Goal: Task Accomplishment & Management: Use online tool/utility

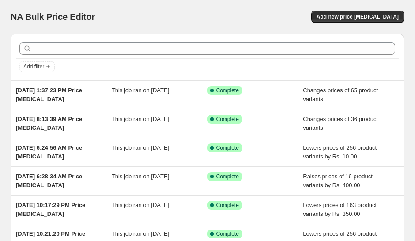
click at [355, 15] on span "Add new price [MEDICAL_DATA]" at bounding box center [358, 16] width 82 height 7
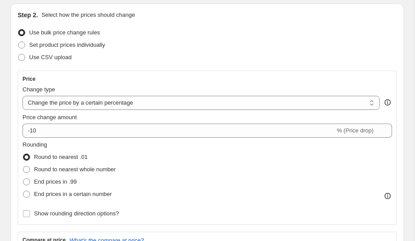
scroll to position [95, 0]
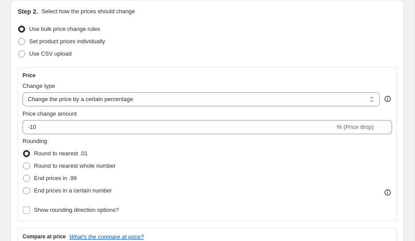
click at [152, 98] on select "Change the price to a certain amount Change the price by a certain amount Chang…" at bounding box center [201, 99] width 357 height 14
select select "by"
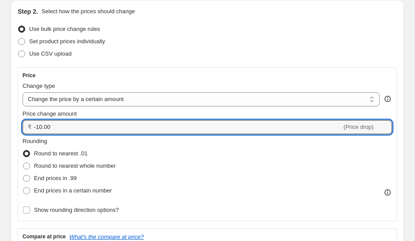
click at [43, 124] on input "-10.00" at bounding box center [188, 127] width 308 height 14
type input "-1"
type input "5"
click at [103, 123] on input "300" at bounding box center [183, 127] width 298 height 14
type input "300"
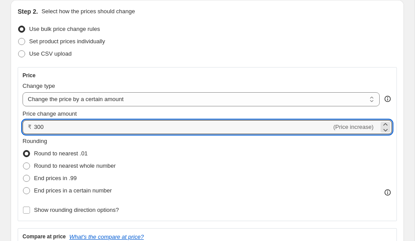
click at [28, 167] on span at bounding box center [26, 166] width 7 height 7
click at [23, 163] on input "Round to nearest whole number" at bounding box center [23, 163] width 0 height 0
radio input "true"
type input "300.00"
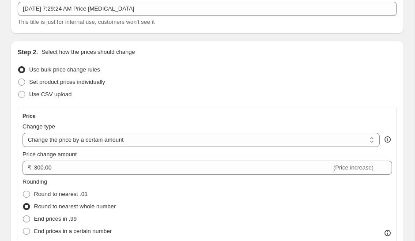
scroll to position [55, 0]
click at [167, 143] on select "Change the price to a certain amount Change the price by a certain amount Chang…" at bounding box center [201, 140] width 357 height 14
select select "percentage"
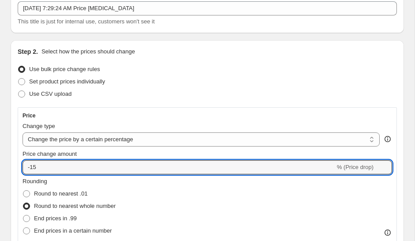
click at [55, 169] on input "-15" at bounding box center [179, 167] width 313 height 14
type input "-1"
type input "15"
click at [266, 85] on div "Set product prices individually" at bounding box center [207, 82] width 379 height 12
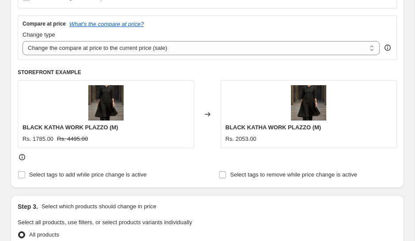
scroll to position [309, 0]
click at [352, 48] on select "Change the compare at price to the current price (sale) Change the compare at p…" at bounding box center [201, 48] width 357 height 14
select select "no_change"
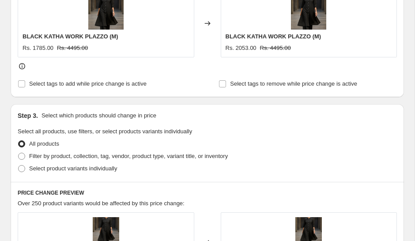
scroll to position [402, 0]
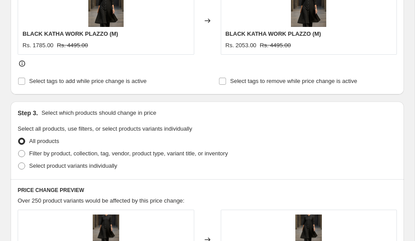
click at [27, 168] on label "Select product variants individually" at bounding box center [67, 166] width 99 height 12
click at [19, 163] on input "Select product variants individually" at bounding box center [18, 163] width 0 height 0
radio input "true"
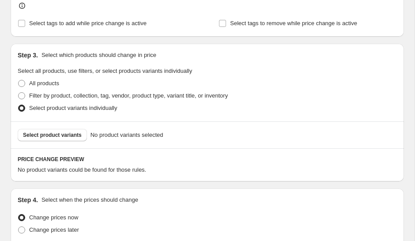
scroll to position [455, 0]
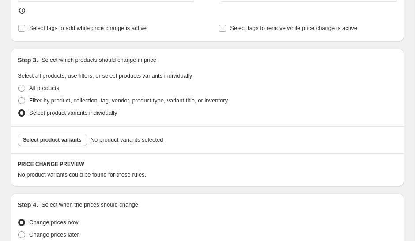
click at [59, 139] on span "Select product variants" at bounding box center [52, 139] width 59 height 7
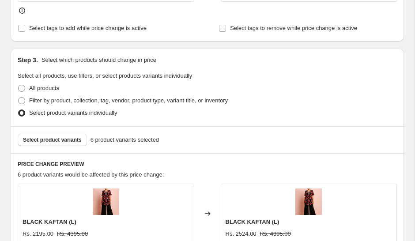
click at [67, 145] on button "Select product variants" at bounding box center [52, 140] width 69 height 12
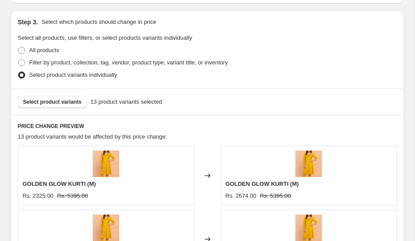
scroll to position [507, 0]
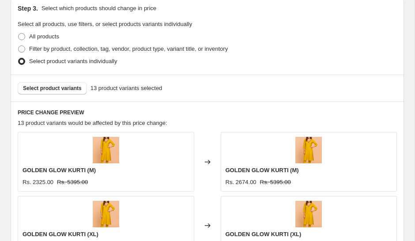
click at [15, 49] on div "Step 3. Select which products should change in price Select all products, use f…" at bounding box center [208, 36] width 394 height 78
click at [22, 46] on span at bounding box center [21, 48] width 7 height 7
click at [19, 46] on input "Filter by product, collection, tag, vendor, product type, variant title, or inv…" at bounding box center [18, 45] width 0 height 0
radio input "true"
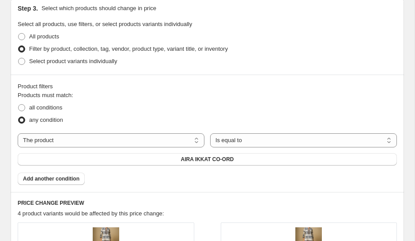
click at [19, 106] on span at bounding box center [21, 107] width 7 height 7
click at [19, 105] on input "all conditions" at bounding box center [18, 104] width 0 height 0
radio input "true"
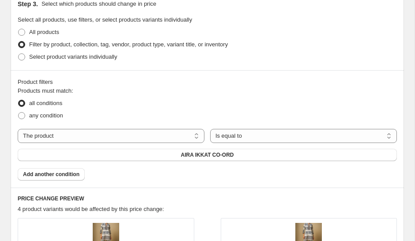
scroll to position [510, 0]
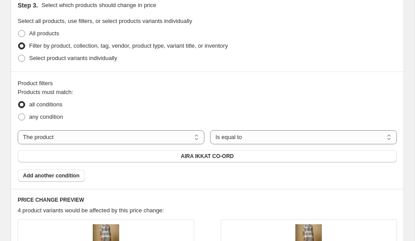
click at [137, 156] on button "AIRA IKKAT CO-ORD" at bounding box center [207, 156] width 379 height 12
click at [23, 59] on span at bounding box center [21, 58] width 7 height 7
click at [19, 55] on input "Select product variants individually" at bounding box center [18, 55] width 0 height 0
radio input "true"
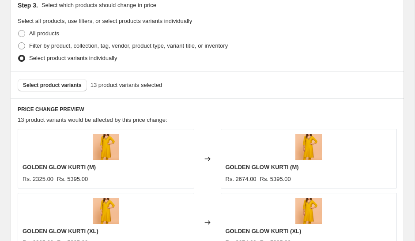
click at [62, 84] on span "Select product variants" at bounding box center [52, 85] width 59 height 7
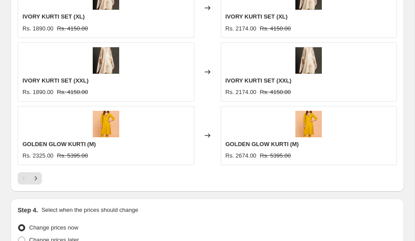
scroll to position [788, 0]
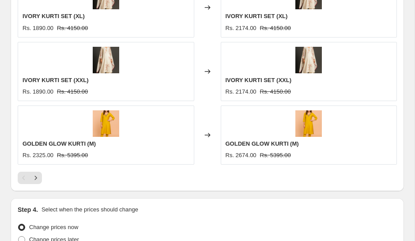
click at [37, 179] on icon "Next" at bounding box center [35, 178] width 9 height 9
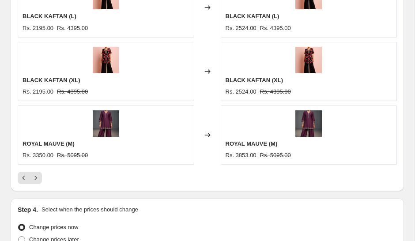
click at [39, 179] on icon "Next" at bounding box center [35, 178] width 9 height 9
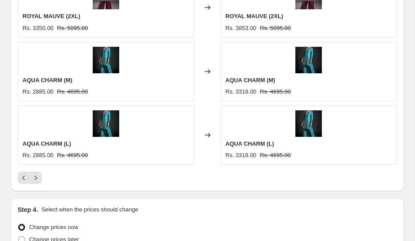
click at [38, 179] on icon "Next" at bounding box center [35, 178] width 9 height 9
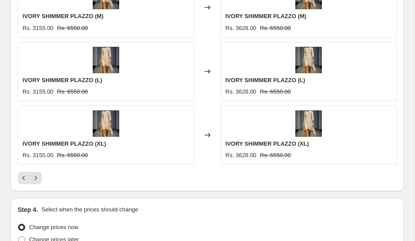
click at [39, 179] on icon "Next" at bounding box center [35, 178] width 9 height 9
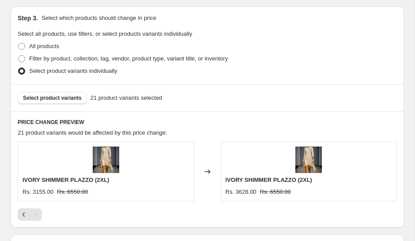
scroll to position [514, 0]
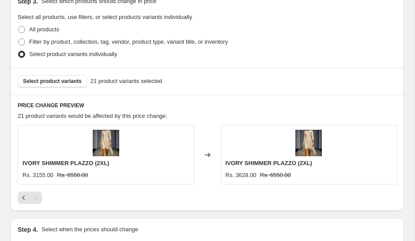
click at [22, 197] on icon "Previous" at bounding box center [23, 197] width 9 height 9
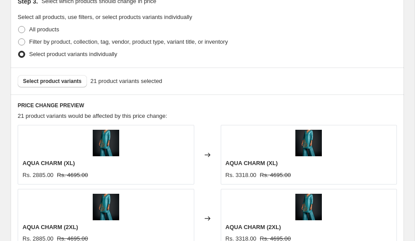
click at [63, 82] on span "Select product variants" at bounding box center [52, 81] width 59 height 7
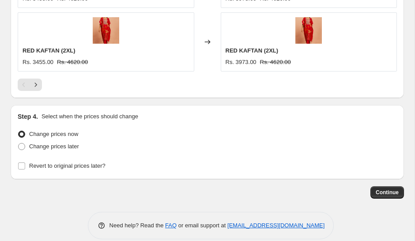
scroll to position [882, 0]
click at [387, 191] on span "Continue" at bounding box center [387, 192] width 23 height 7
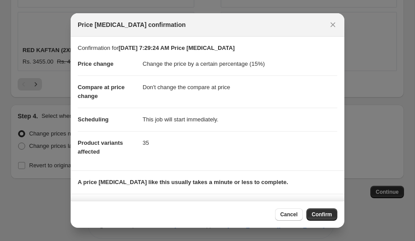
click at [320, 212] on span "Confirm" at bounding box center [322, 214] width 20 height 7
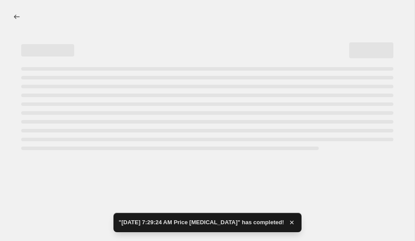
select select "percentage"
select select "no_change"
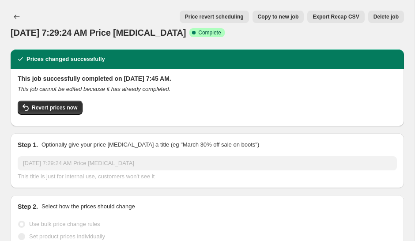
click at [15, 15] on icon "Price change jobs" at bounding box center [16, 16] width 9 height 9
